Goal: Task Accomplishment & Management: Manage account settings

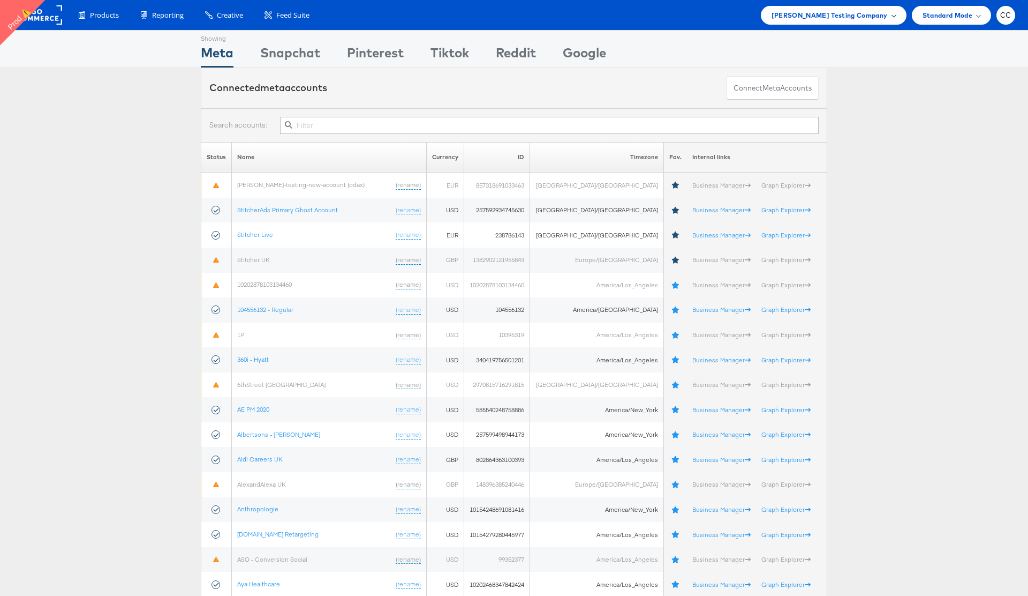
click at [891, 14] on span at bounding box center [893, 14] width 5 height 5
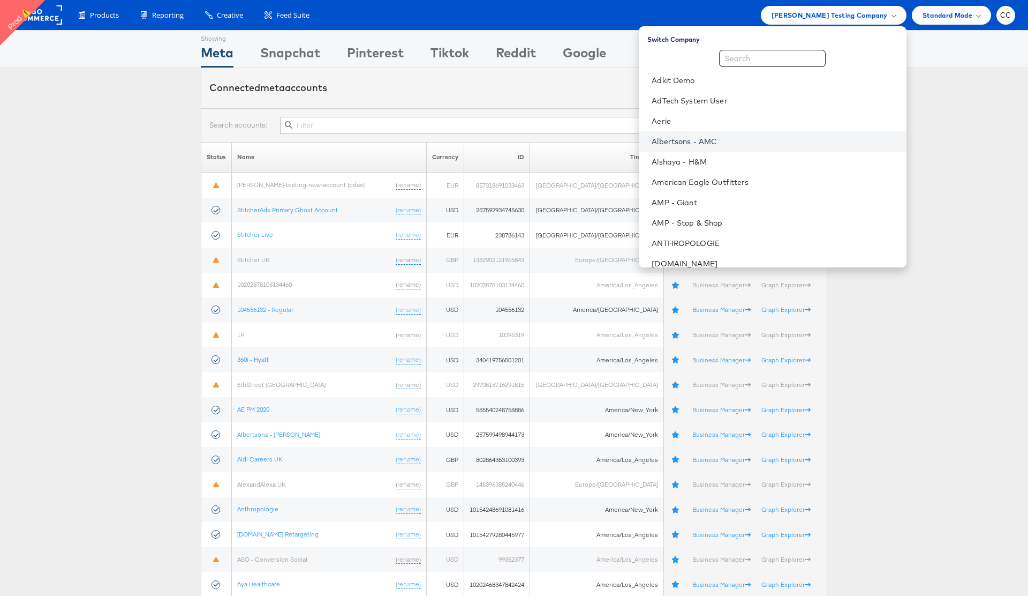
click at [769, 140] on link "Albertsons - AMC" at bounding box center [775, 141] width 246 height 11
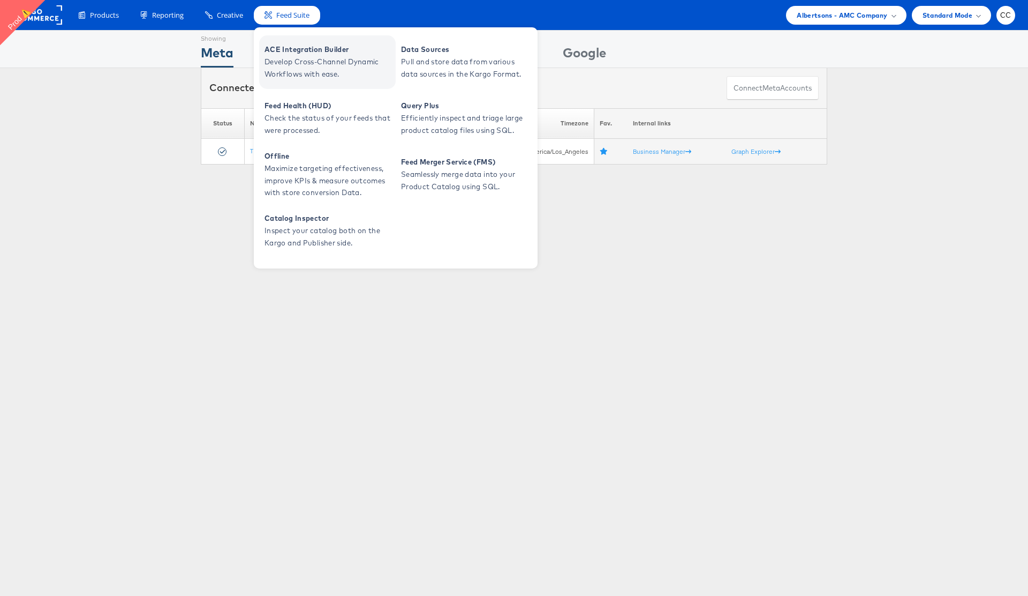
click at [312, 65] on span "Develop Cross-Channel Dynamic Workflows with ease." at bounding box center [329, 68] width 129 height 25
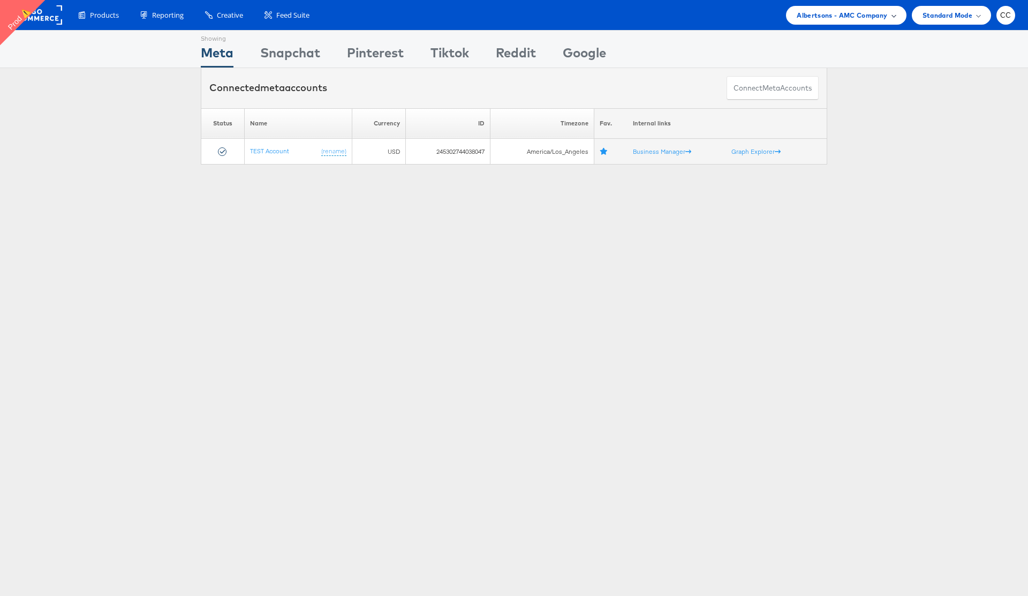
click at [894, 18] on div "Albertsons - AMC Company" at bounding box center [846, 15] width 99 height 11
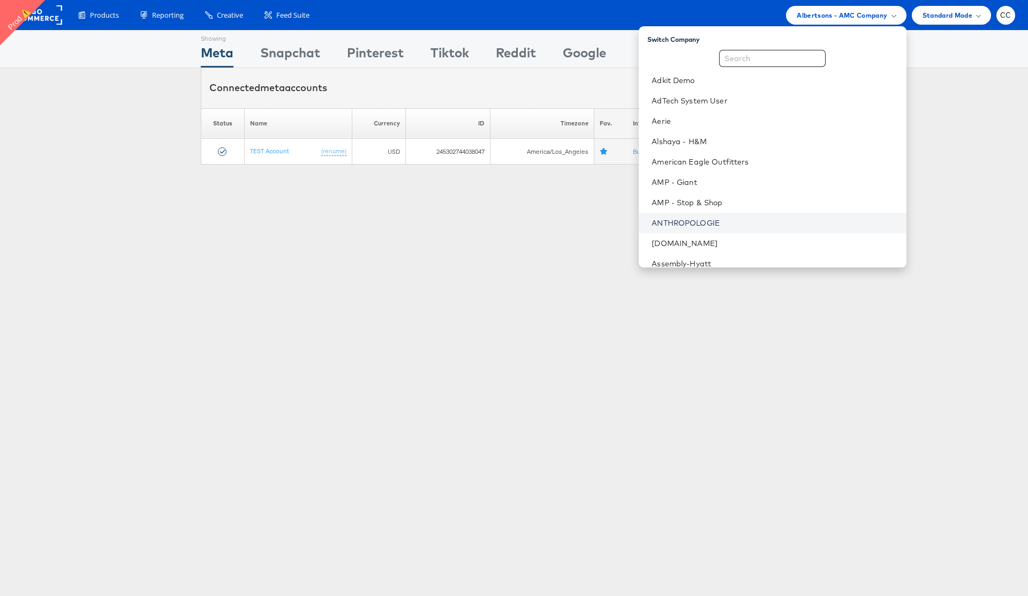
click at [759, 220] on link "ANTHROPOLOGIE" at bounding box center [775, 222] width 246 height 11
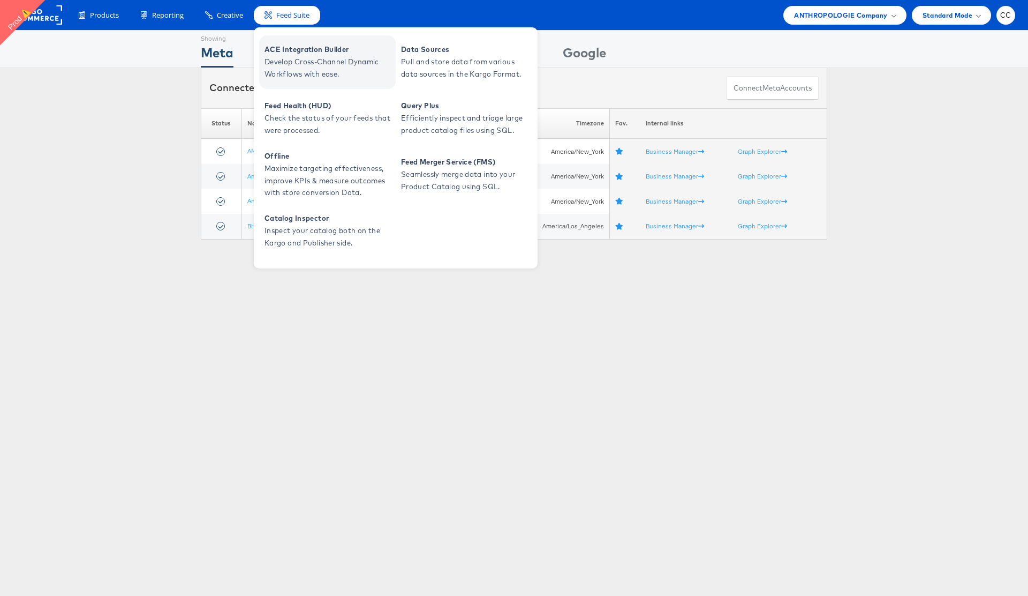
click at [296, 59] on span "Develop Cross-Channel Dynamic Workflows with ease." at bounding box center [329, 68] width 129 height 25
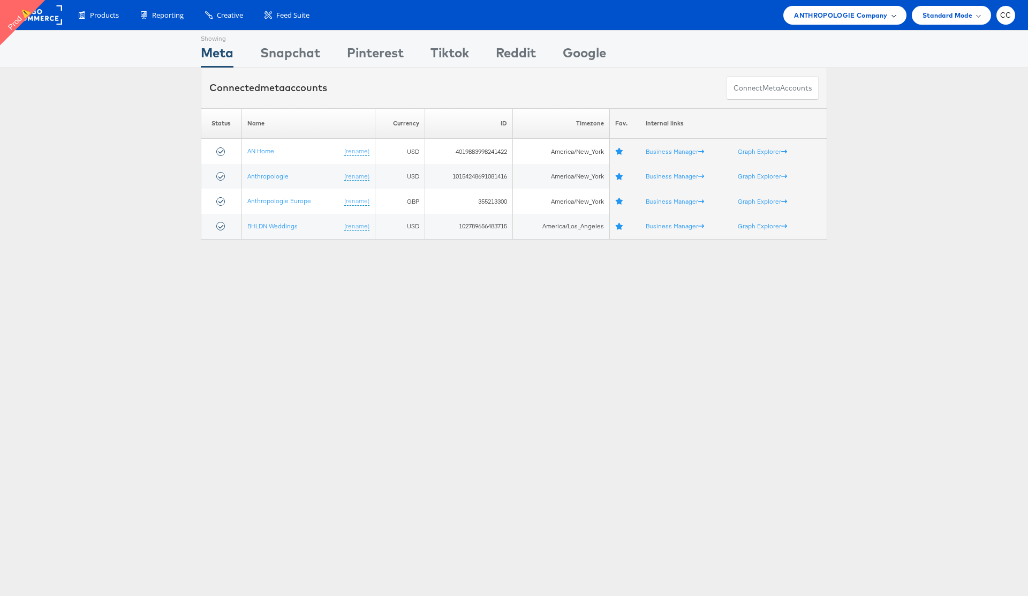
click at [886, 14] on span "ANTHROPOLOGIE Company" at bounding box center [840, 15] width 93 height 11
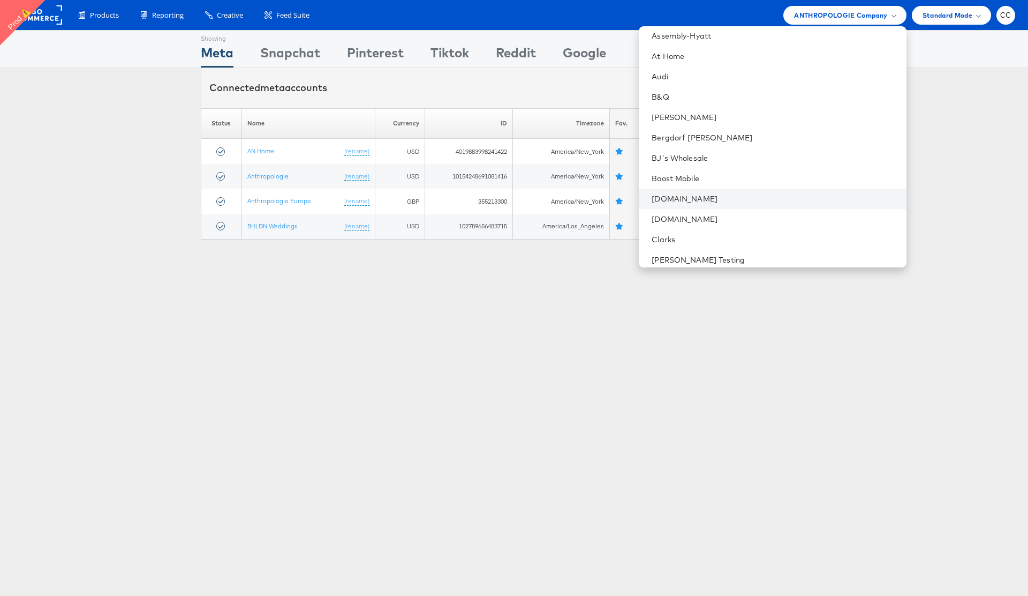
scroll to position [233, 0]
click at [741, 192] on link "Cars.com" at bounding box center [775, 193] width 246 height 11
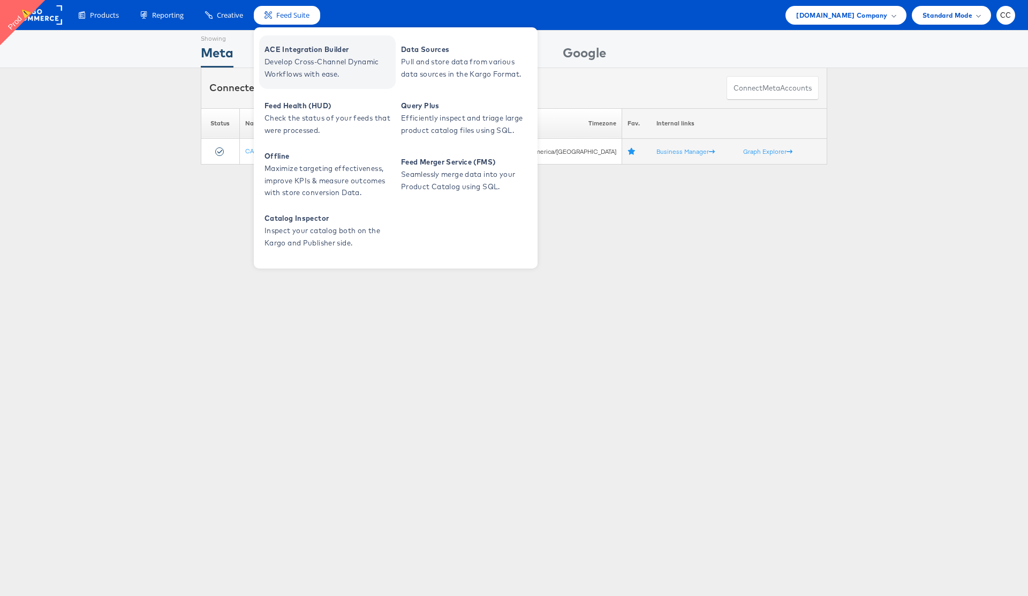
click at [307, 63] on span "Develop Cross-Channel Dynamic Workflows with ease." at bounding box center [329, 68] width 129 height 25
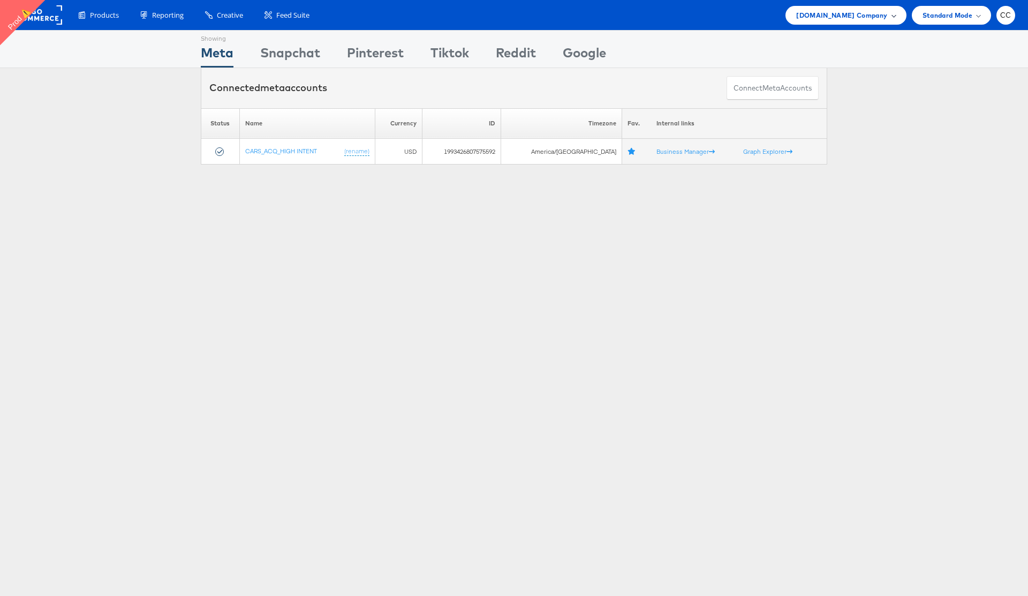
click at [890, 14] on div "[DOMAIN_NAME] Company" at bounding box center [845, 15] width 99 height 11
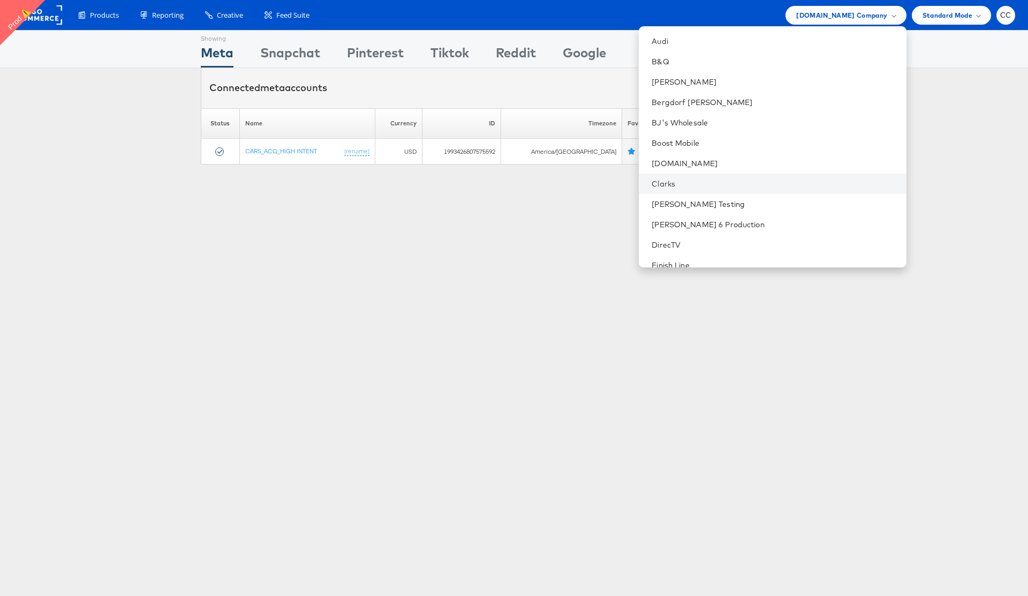
scroll to position [287, 0]
click at [740, 177] on link "Clarks" at bounding box center [775, 180] width 246 height 11
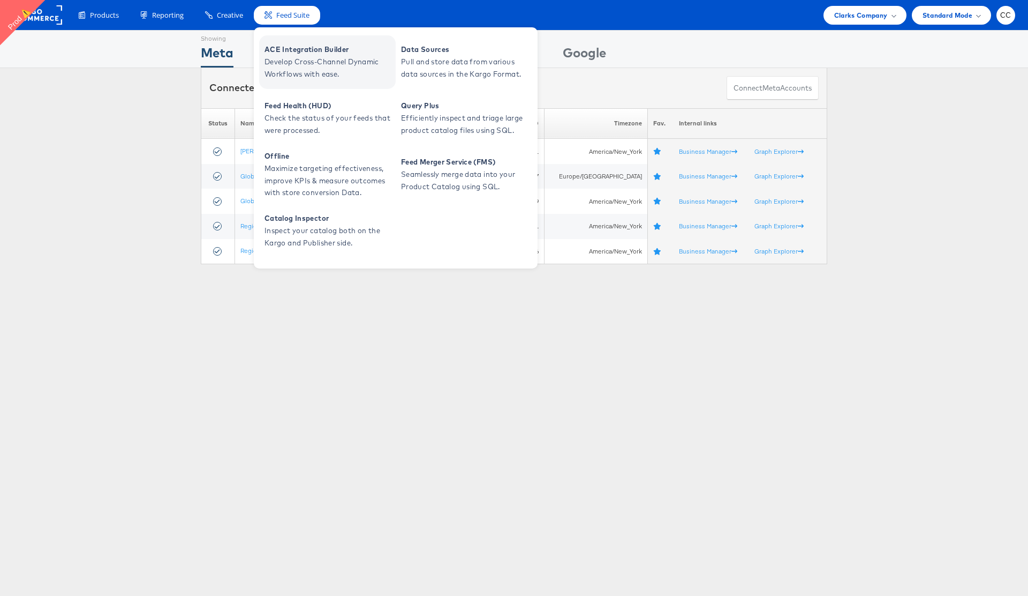
click at [309, 64] on span "Develop Cross-Channel Dynamic Workflows with ease." at bounding box center [329, 68] width 129 height 25
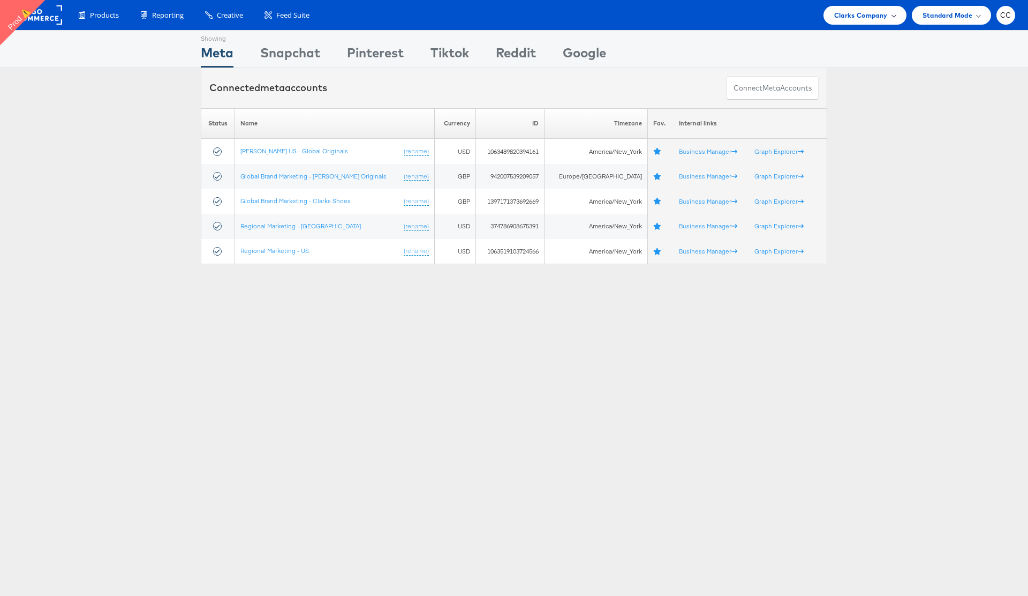
click at [889, 16] on div "Clarks Company" at bounding box center [865, 15] width 62 height 11
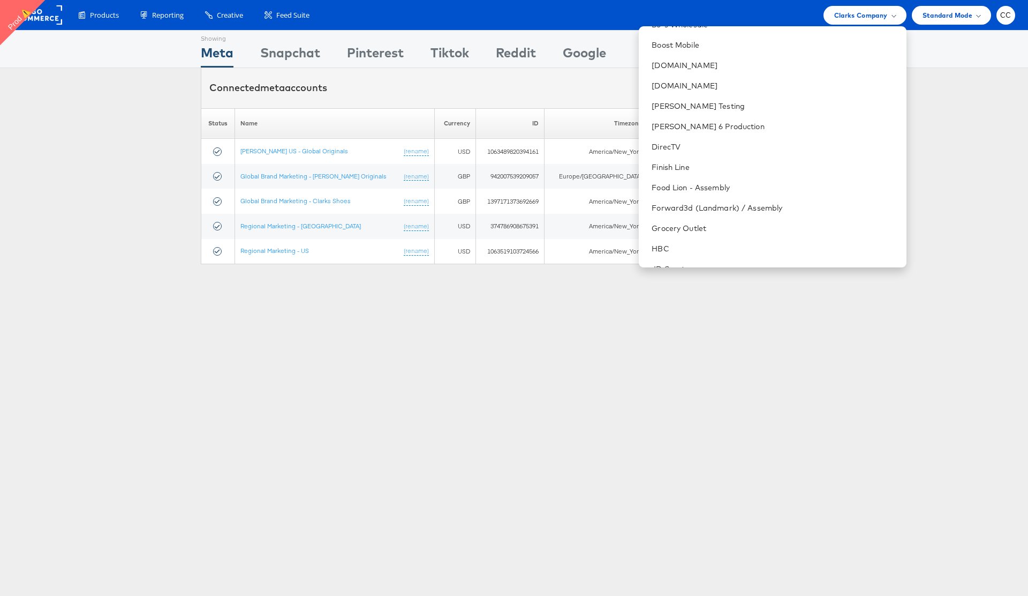
scroll to position [382, 0]
click at [750, 167] on link "Finish Line" at bounding box center [775, 166] width 246 height 11
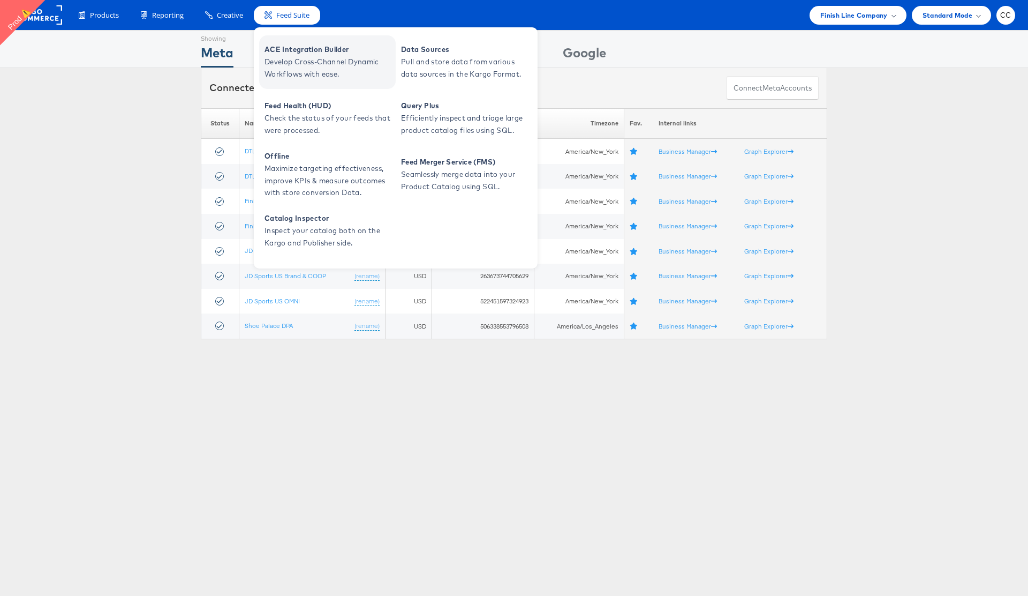
click at [301, 55] on span "ACE Integration Builder" at bounding box center [329, 49] width 129 height 12
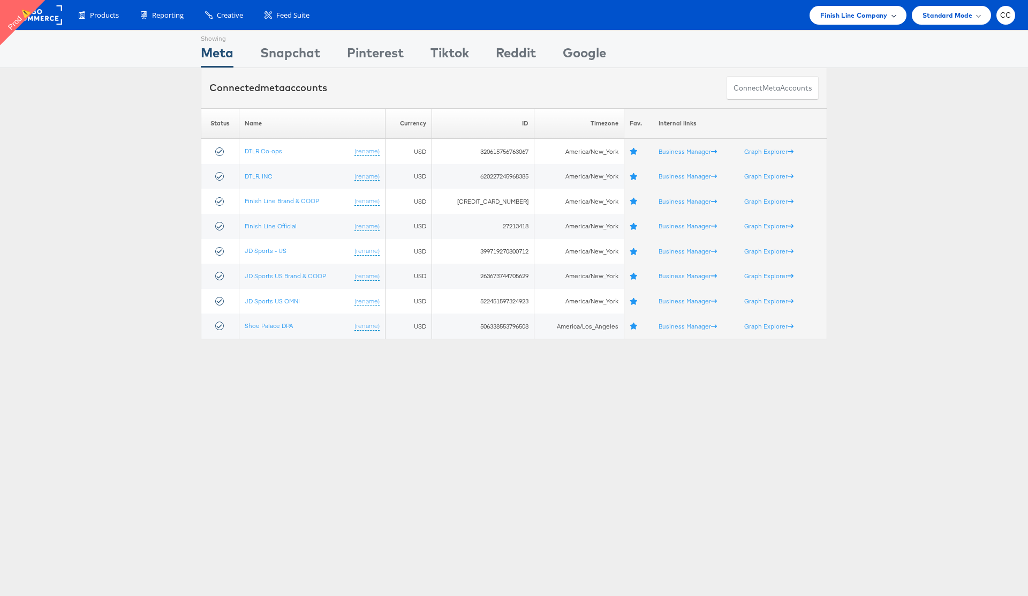
click at [893, 16] on span at bounding box center [893, 14] width 5 height 5
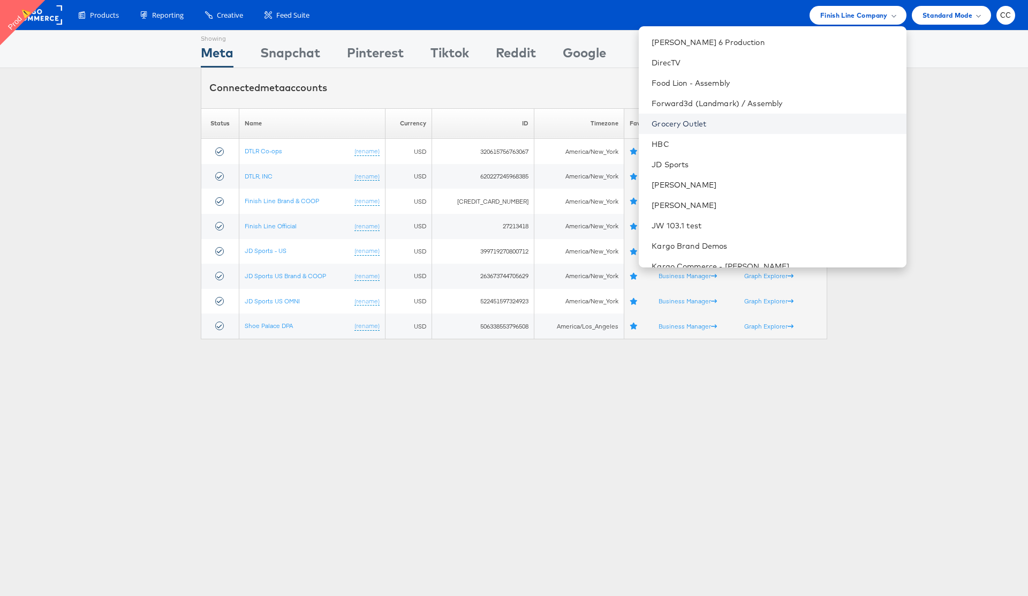
scroll to position [486, 0]
click at [760, 168] on link "JD Sports" at bounding box center [775, 164] width 246 height 11
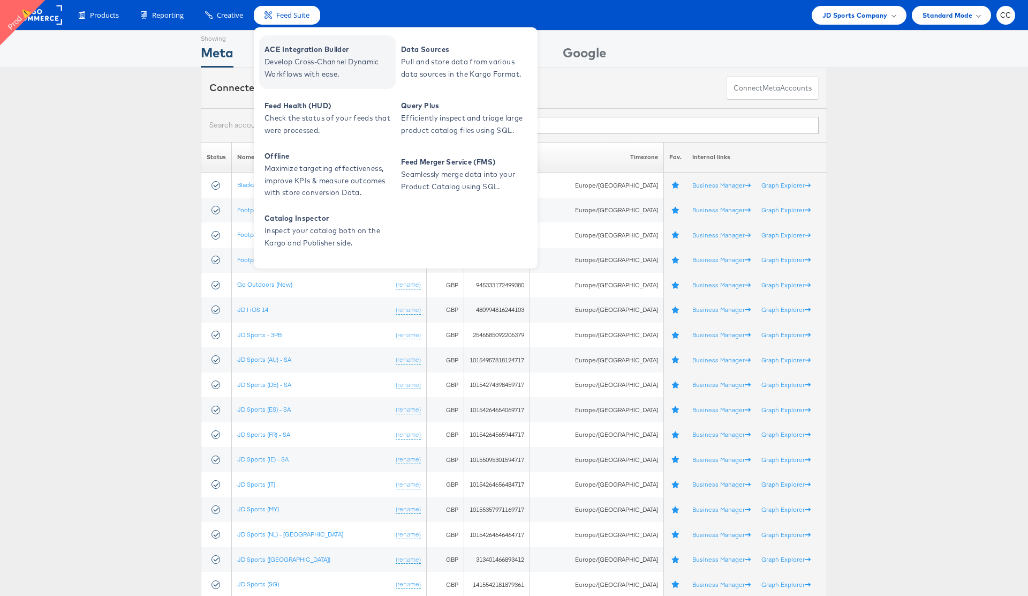
click at [323, 58] on span "Develop Cross-Channel Dynamic Workflows with ease." at bounding box center [329, 68] width 129 height 25
